Goal: Information Seeking & Learning: Learn about a topic

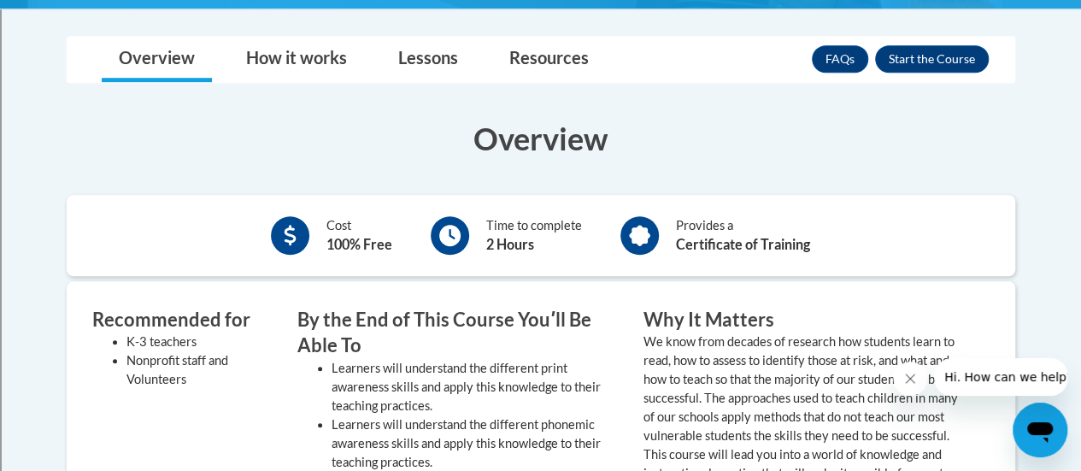
scroll to position [453, 0]
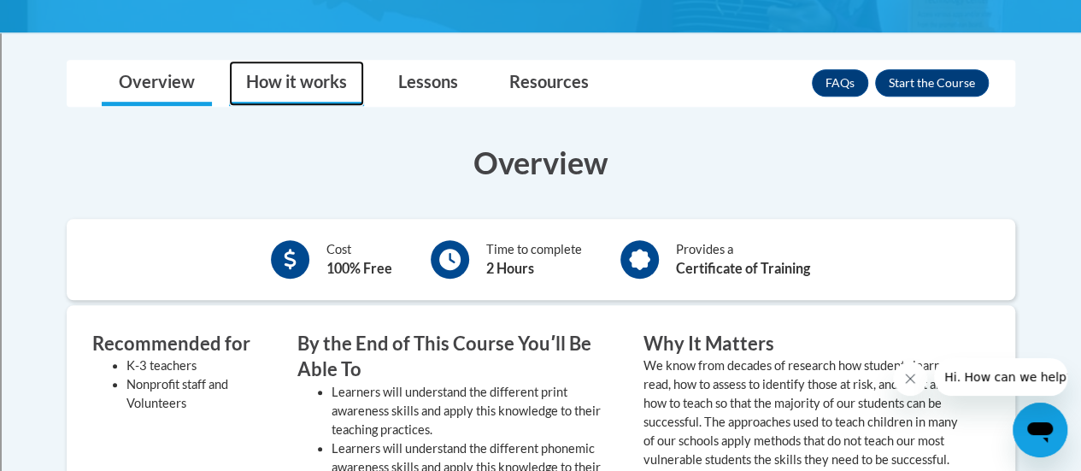
click at [290, 76] on link "How it works" at bounding box center [296, 83] width 135 height 45
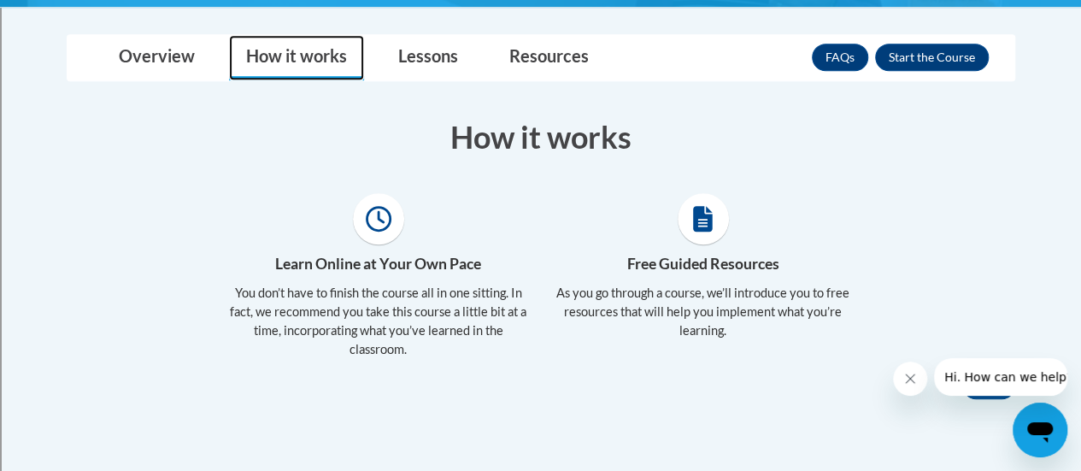
scroll to position [455, 0]
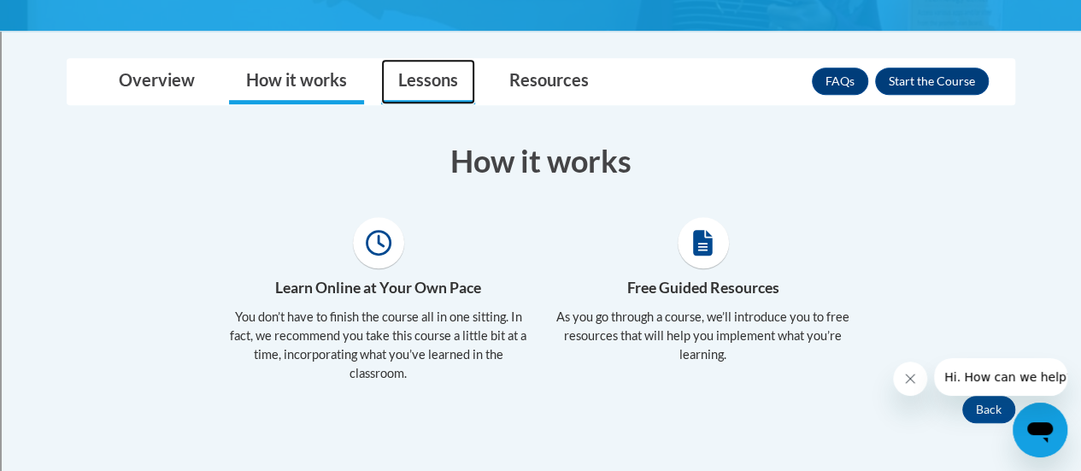
click at [434, 77] on link "Lessons" at bounding box center [428, 81] width 94 height 45
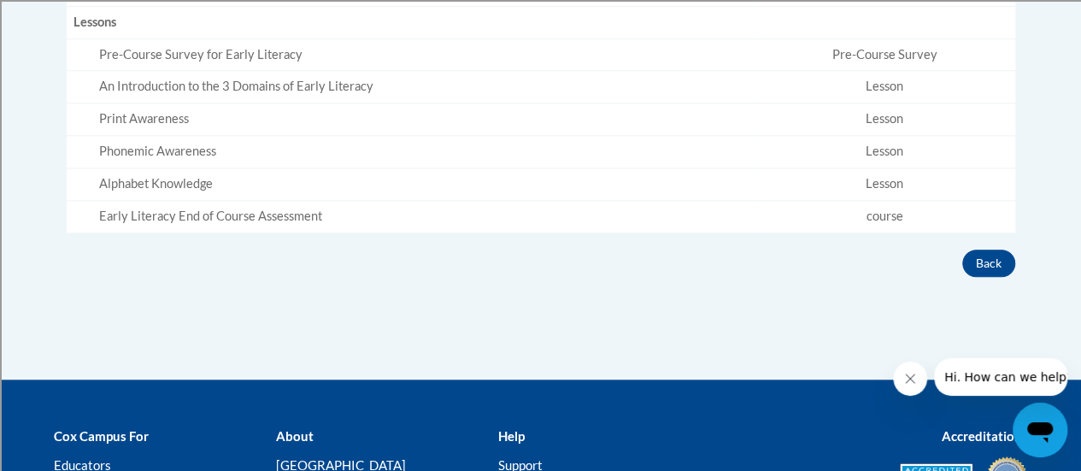
scroll to position [699, 0]
click at [992, 260] on button "Back" at bounding box center [988, 262] width 53 height 27
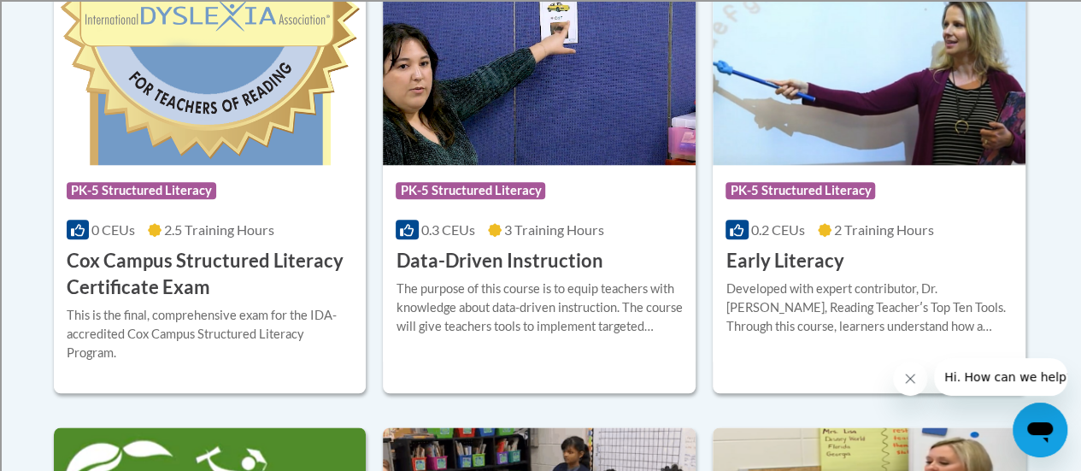
scroll to position [828, 0]
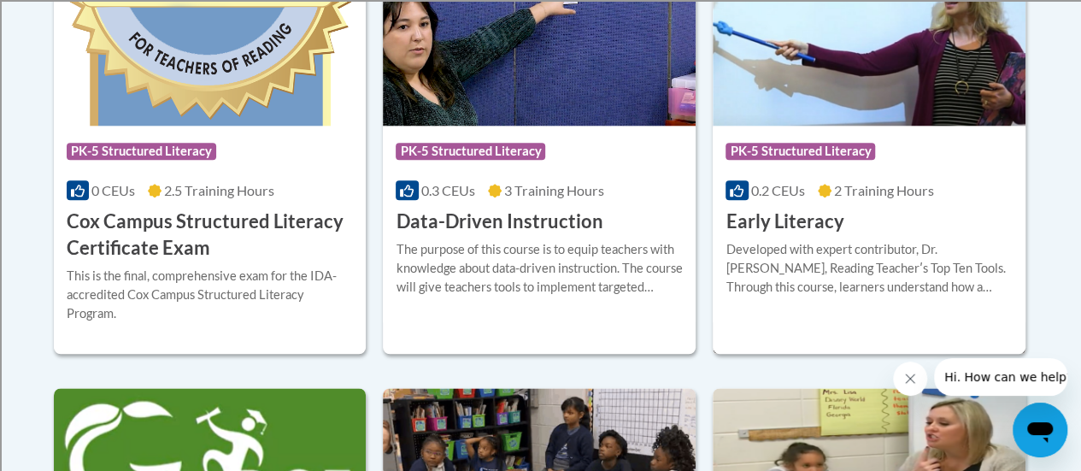
drag, startPoint x: 0, startPoint y: 0, endPoint x: 841, endPoint y: 235, distance: 872.9
click at [841, 235] on div "More Info Enroll Developed with expert contributor, Dr. Deborah Glaser, Reading…" at bounding box center [869, 278] width 313 height 87
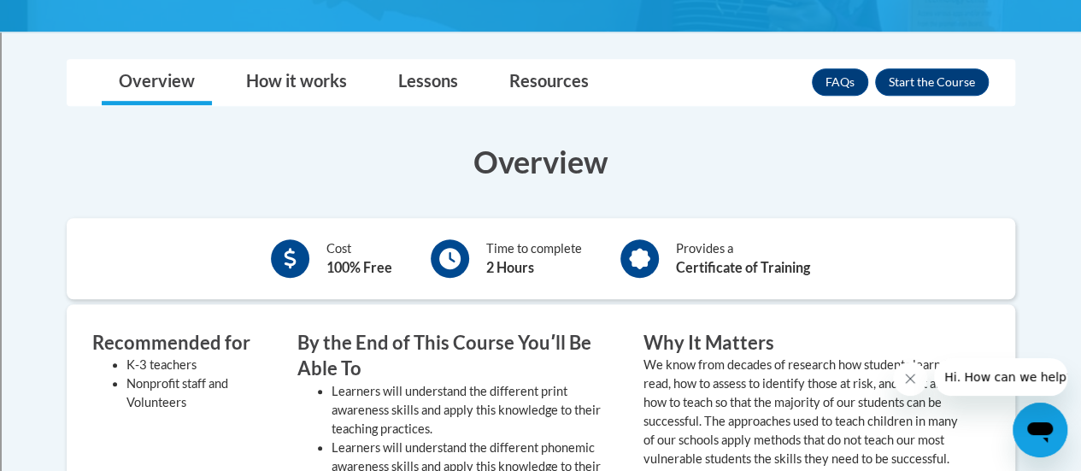
scroll to position [455, 0]
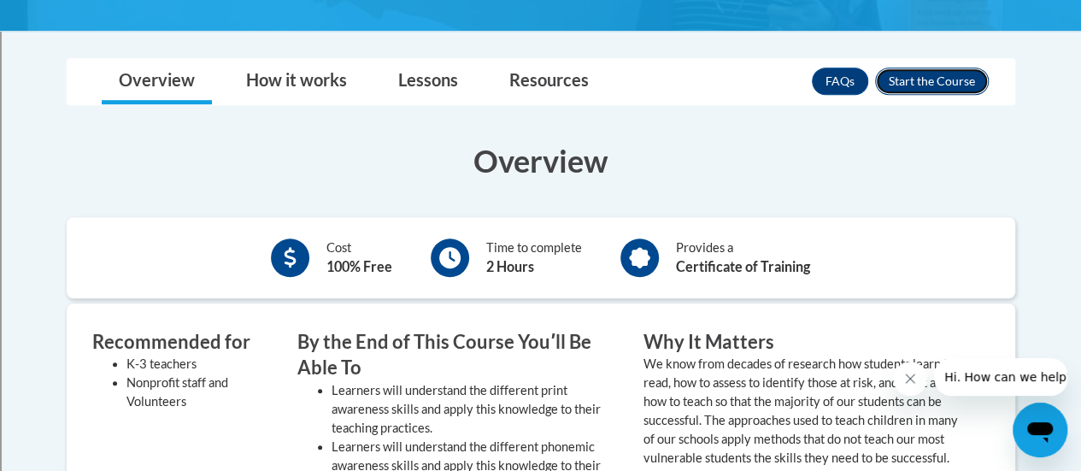
click at [898, 85] on button "Enroll" at bounding box center [932, 80] width 114 height 27
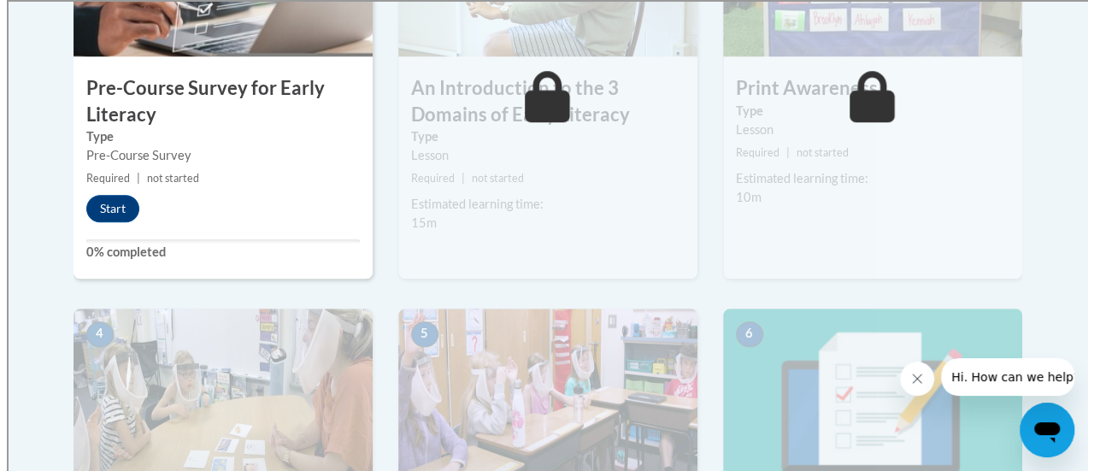
scroll to position [688, 0]
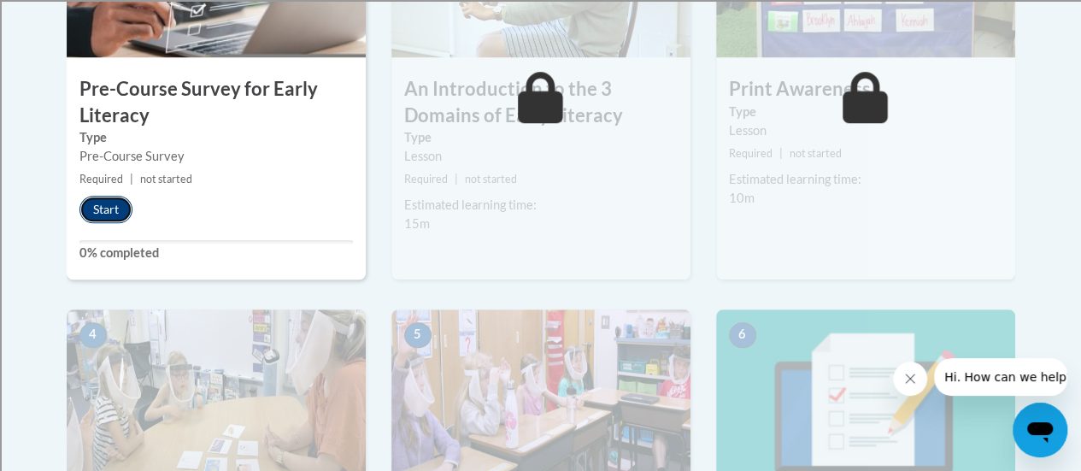
click at [103, 206] on button "Start" at bounding box center [105, 209] width 53 height 27
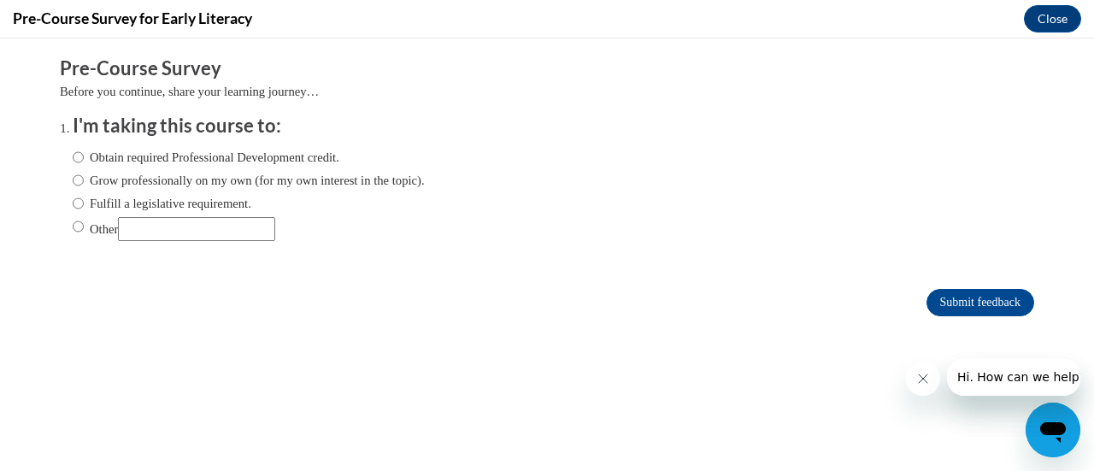
scroll to position [0, 0]
click at [73, 204] on input "Fulfill a legislative requirement." at bounding box center [78, 203] width 11 height 19
radio input "true"
click at [958, 303] on input "Submit feedback" at bounding box center [980, 302] width 108 height 27
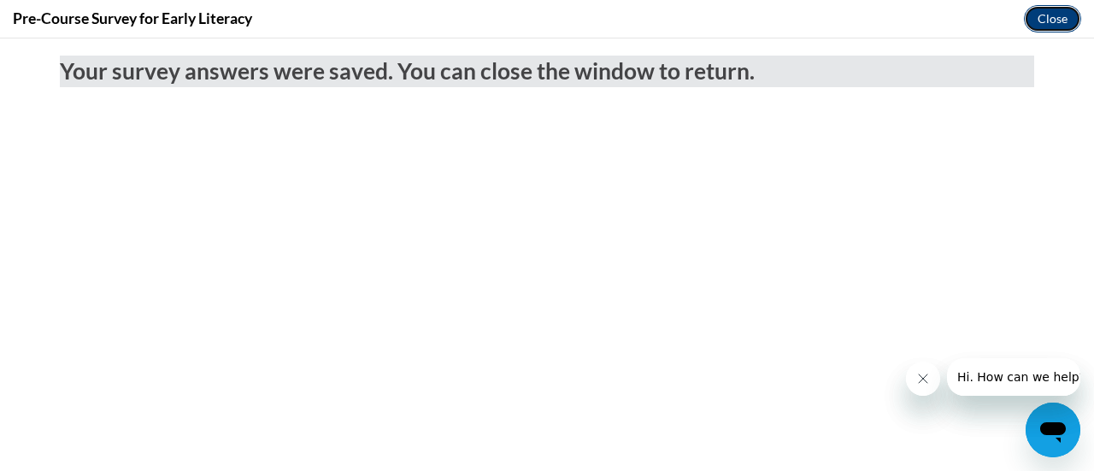
click at [1053, 26] on button "Close" at bounding box center [1052, 18] width 57 height 27
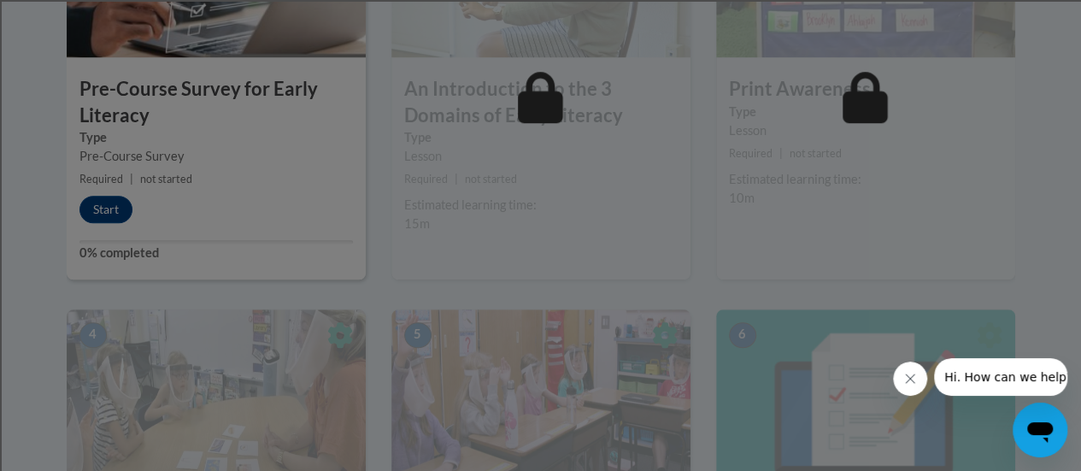
click at [113, 209] on div at bounding box center [540, 235] width 1081 height 471
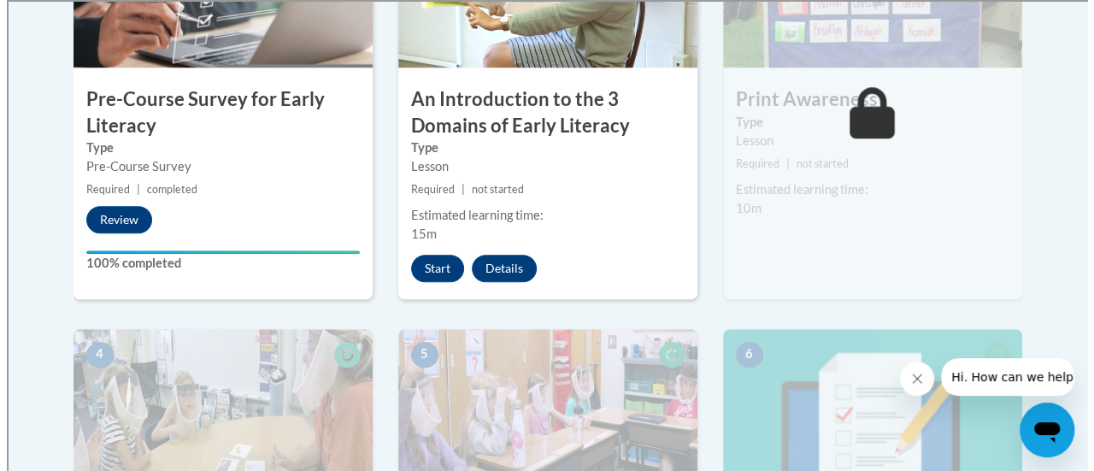
scroll to position [656, 0]
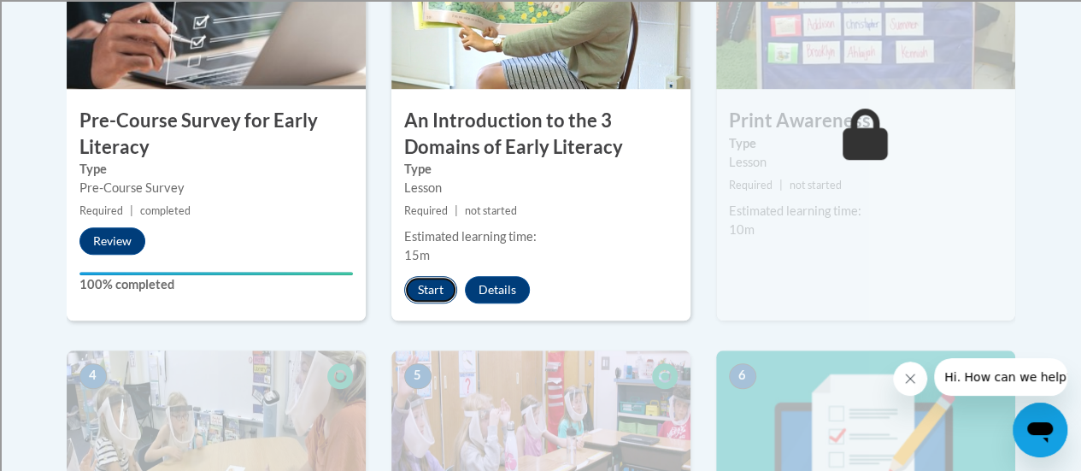
click at [441, 285] on button "Start" at bounding box center [430, 289] width 53 height 27
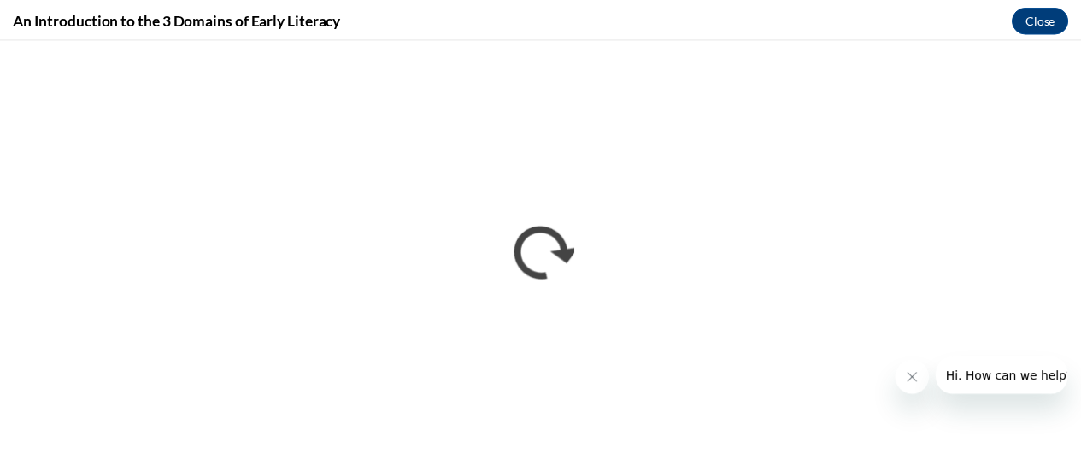
scroll to position [0, 0]
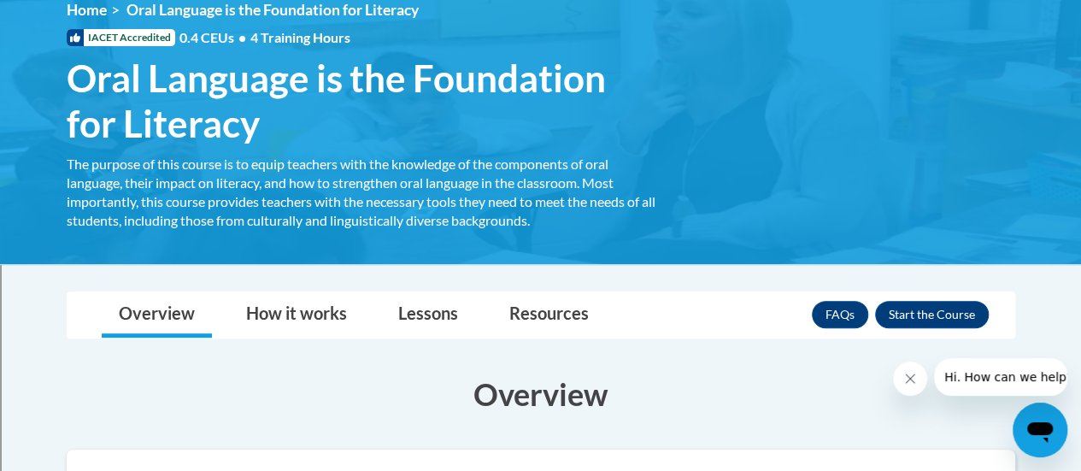
scroll to position [246, 0]
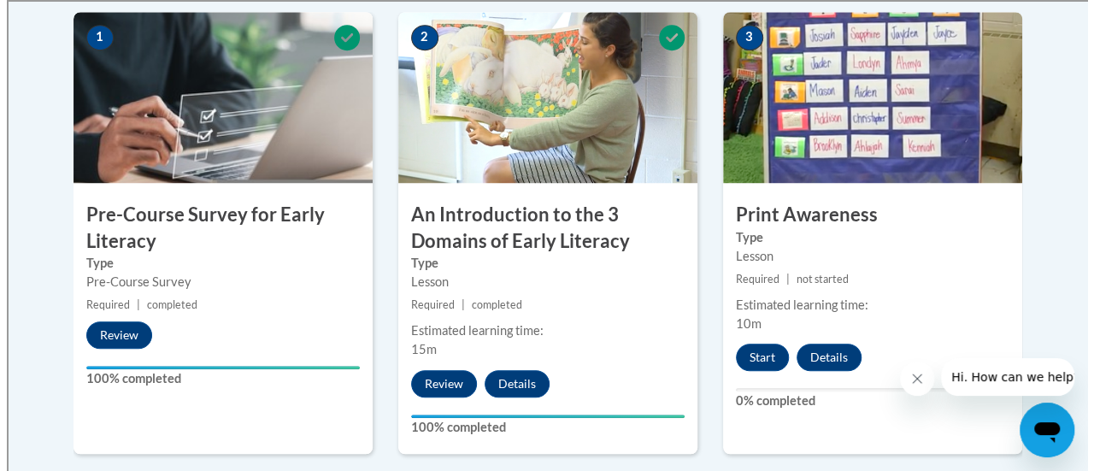
scroll to position [561, 0]
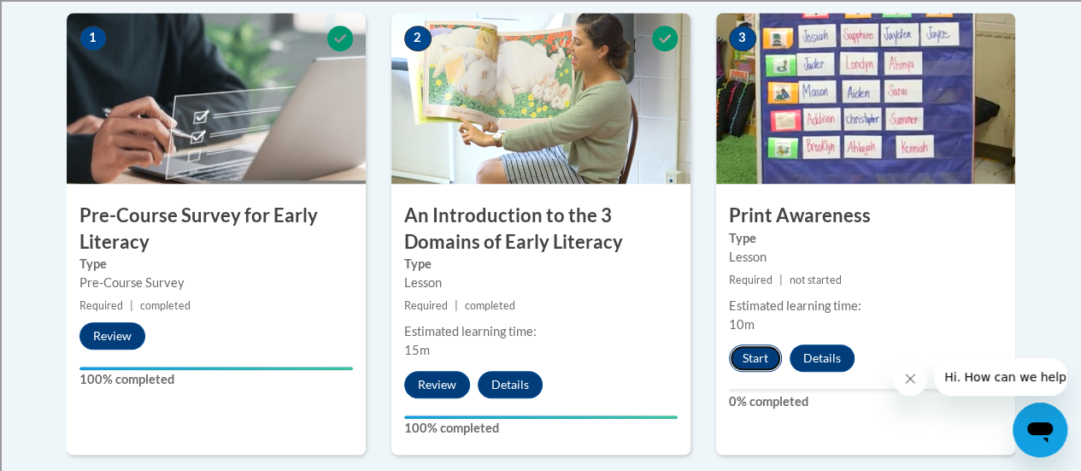
click at [760, 358] on button "Start" at bounding box center [755, 357] width 53 height 27
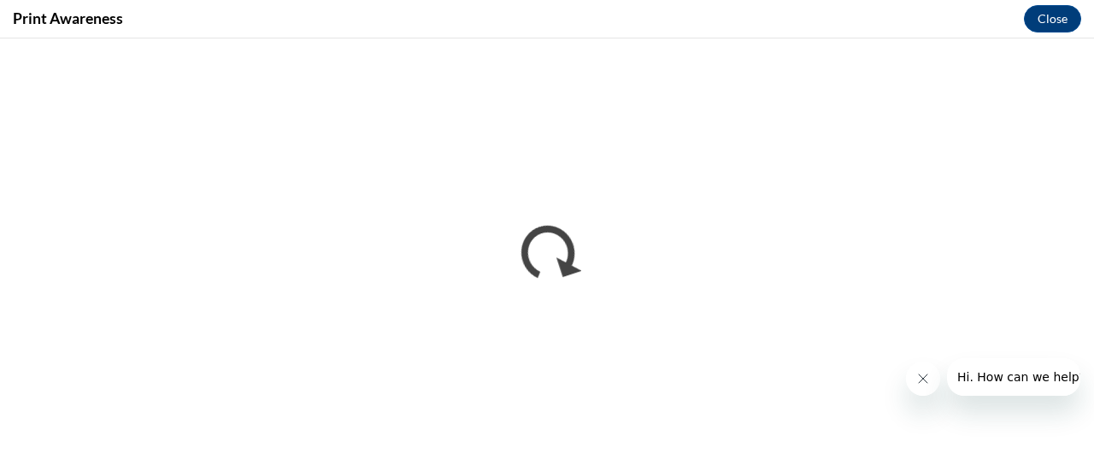
scroll to position [0, 0]
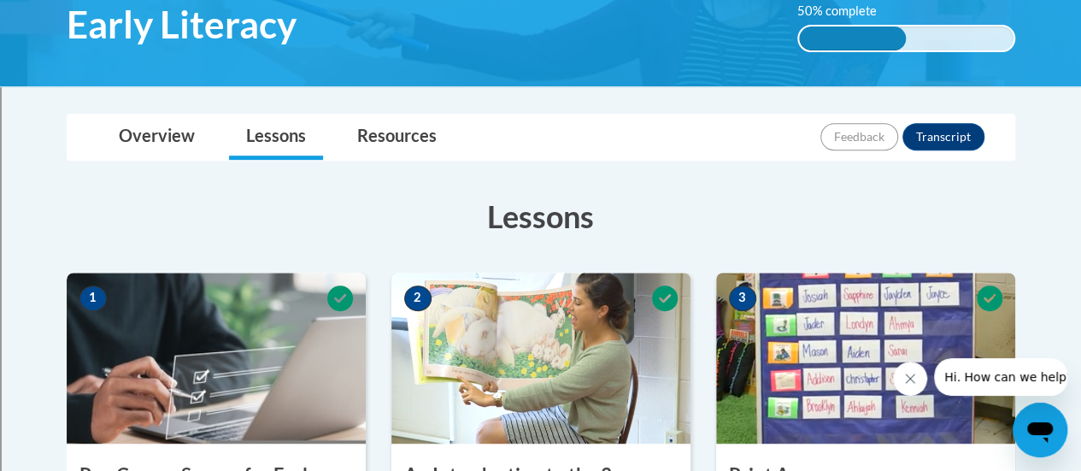
click at [660, 326] on img at bounding box center [540, 358] width 299 height 171
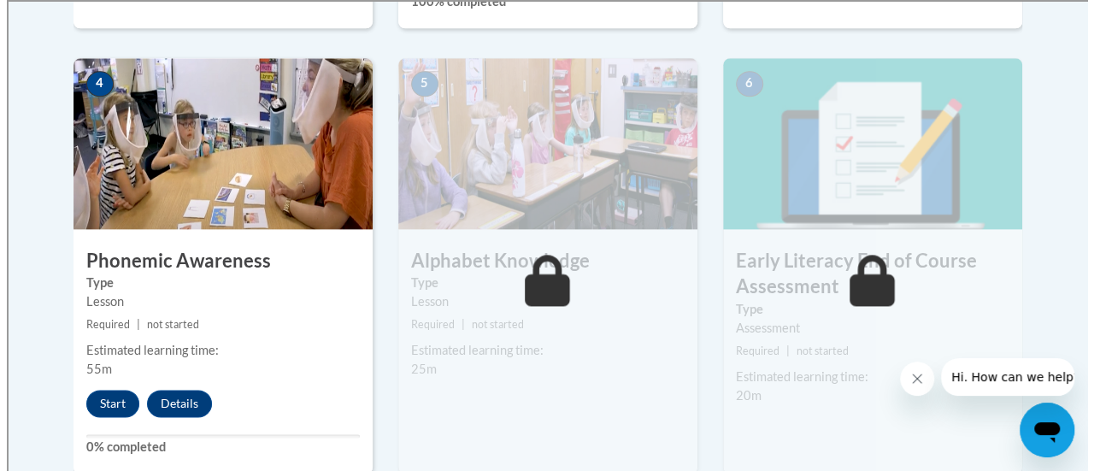
scroll to position [1047, 0]
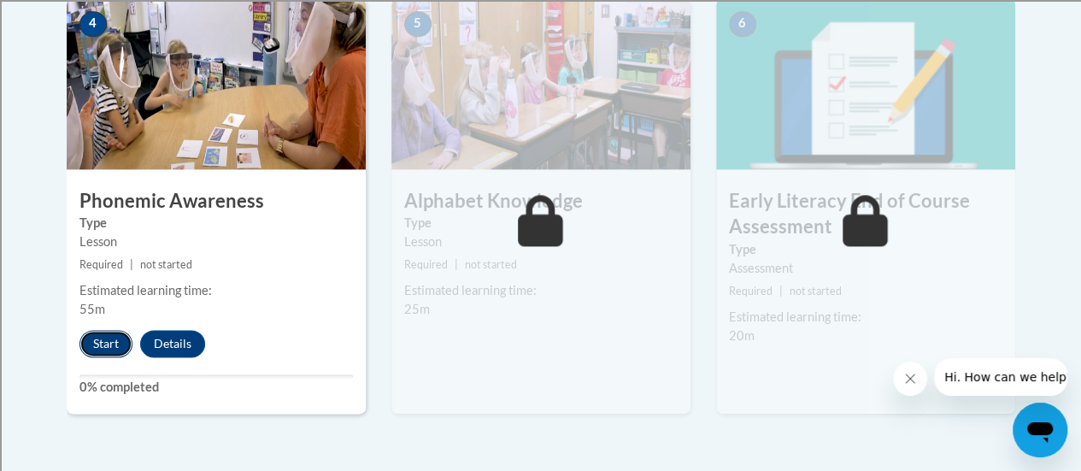
click at [114, 337] on button "Start" at bounding box center [105, 343] width 53 height 27
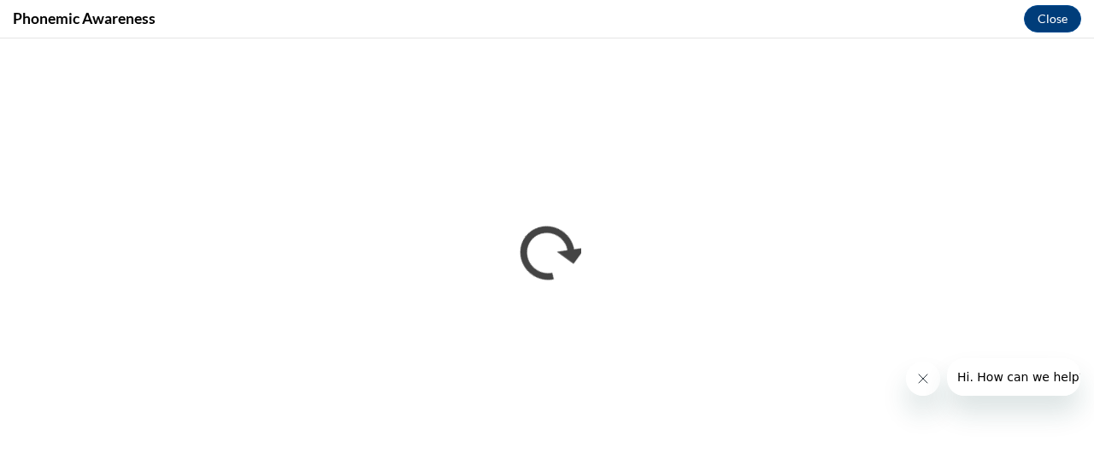
scroll to position [0, 0]
